Goal: Information Seeking & Learning: Learn about a topic

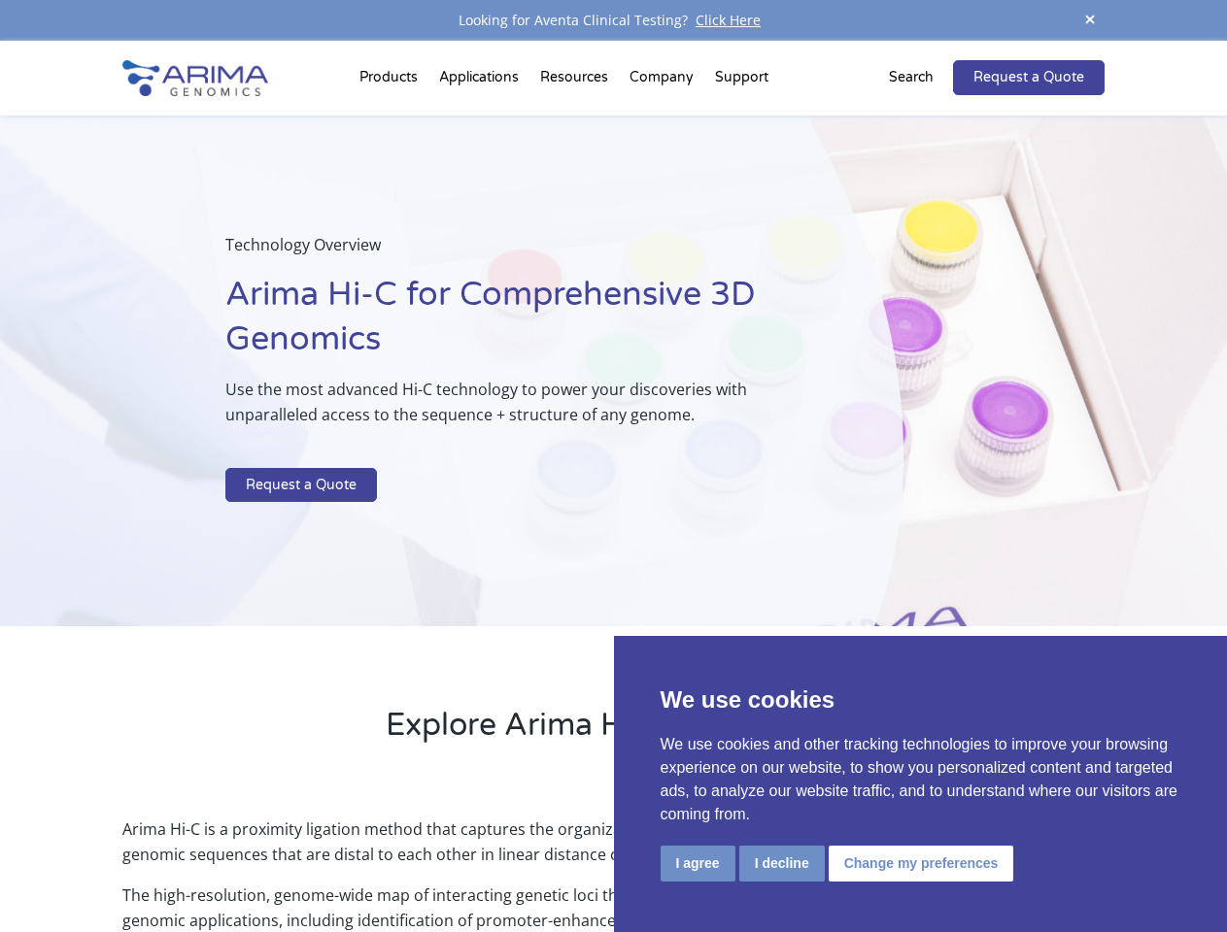
click at [613, 466] on p at bounding box center [515, 455] width 580 height 25
click at [697, 864] on button "I agree" at bounding box center [698, 864] width 75 height 36
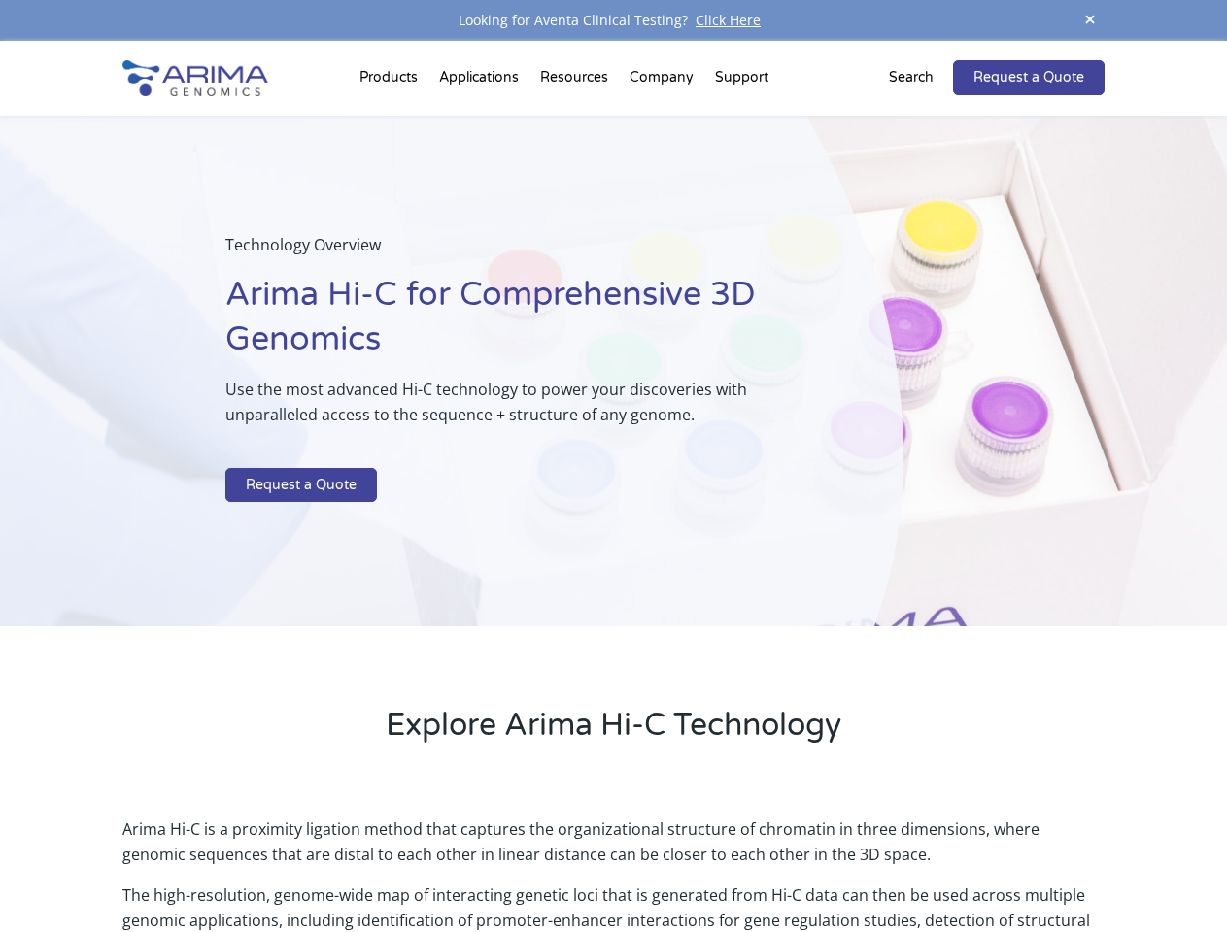
click at [781, 864] on p "Arima Hi-C is a proximity ligation method that captures the organizational stru…" at bounding box center [612, 850] width 981 height 66
click at [918, 864] on p "Arima Hi-C is a proximity ligation method that captures the organizational stru…" at bounding box center [612, 850] width 981 height 66
click at [1090, 20] on span at bounding box center [1089, 21] width 29 height 26
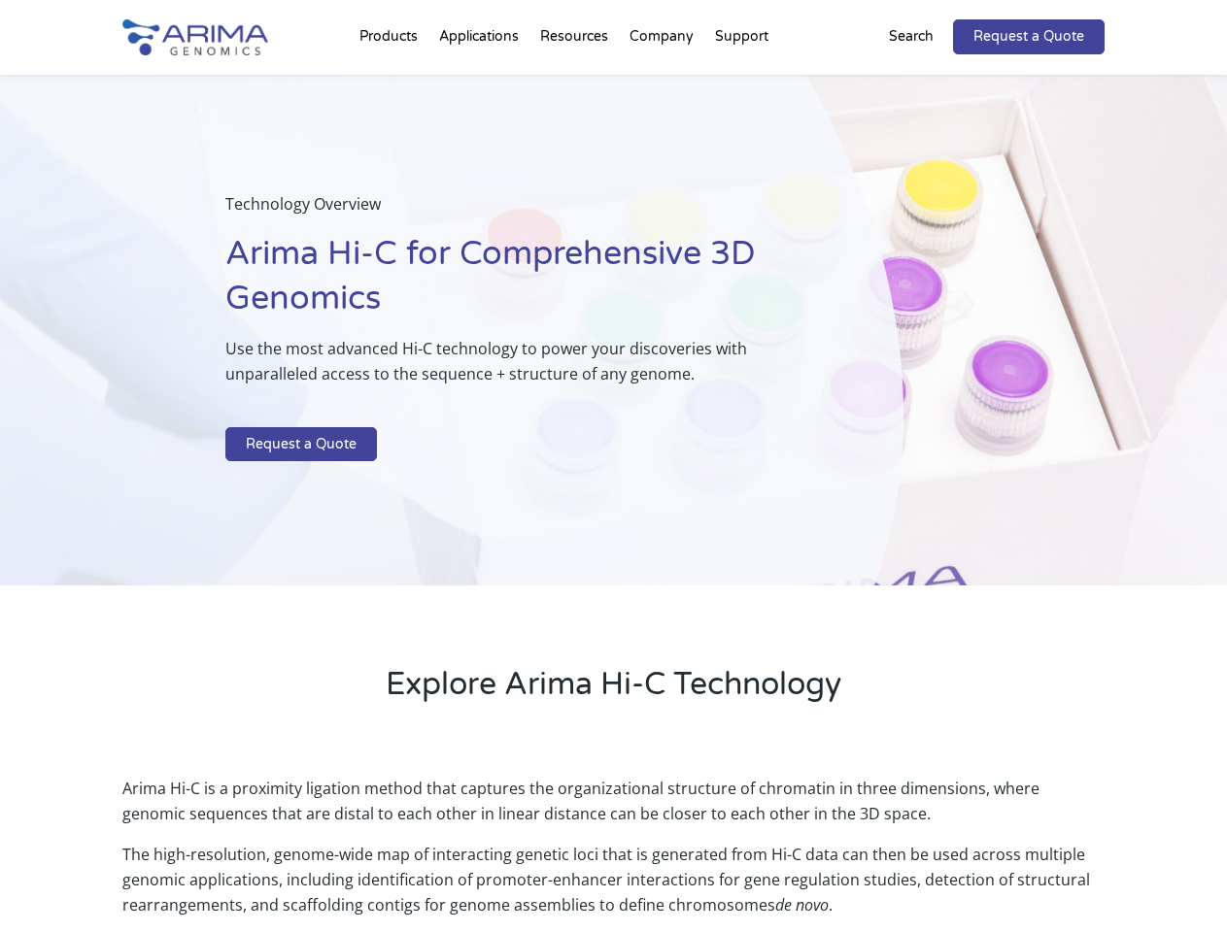
click at [613, 487] on div "Technology Overview Arima Hi-C for Comprehensive 3D Genomics Use the most advan…" at bounding box center [451, 331] width 903 height 512
click at [391, 82] on div "Technology Overview Arima Hi-C for Comprehensive 3D Genomics Use the most advan…" at bounding box center [451, 331] width 903 height 512
click at [576, 82] on div "Technology Overview Arima Hi-C for Comprehensive 3D Genomics Use the most advan…" at bounding box center [451, 331] width 903 height 512
click at [662, 82] on div "Technology Overview Arima Hi-C for Comprehensive 3D Genomics Use the most advan…" at bounding box center [451, 331] width 903 height 512
click at [741, 82] on div "Technology Overview Arima Hi-C for Comprehensive 3D Genomics Use the most advan…" at bounding box center [451, 331] width 903 height 512
